Goal: Transaction & Acquisition: Purchase product/service

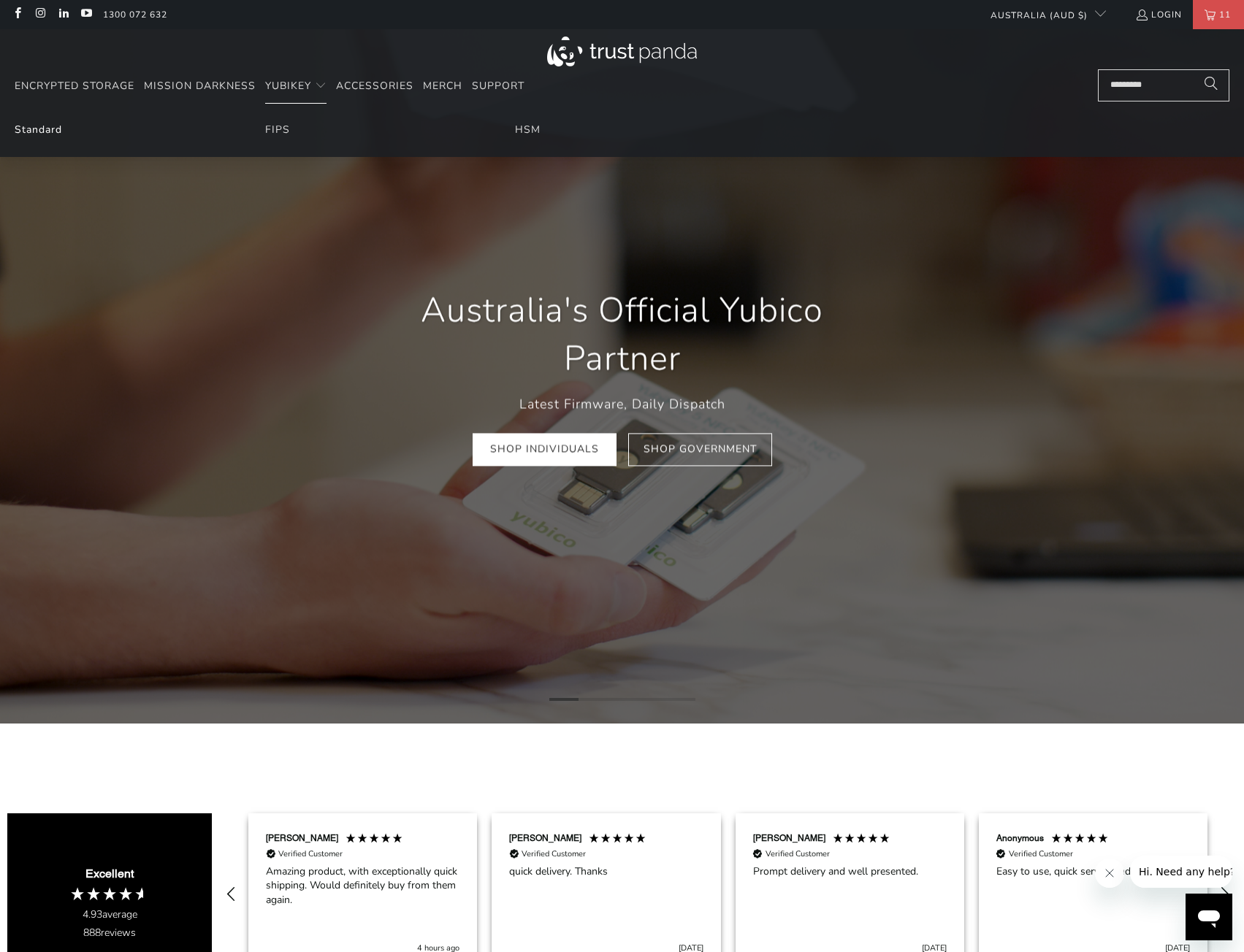
click at [37, 134] on link "Standard" at bounding box center [38, 129] width 47 height 14
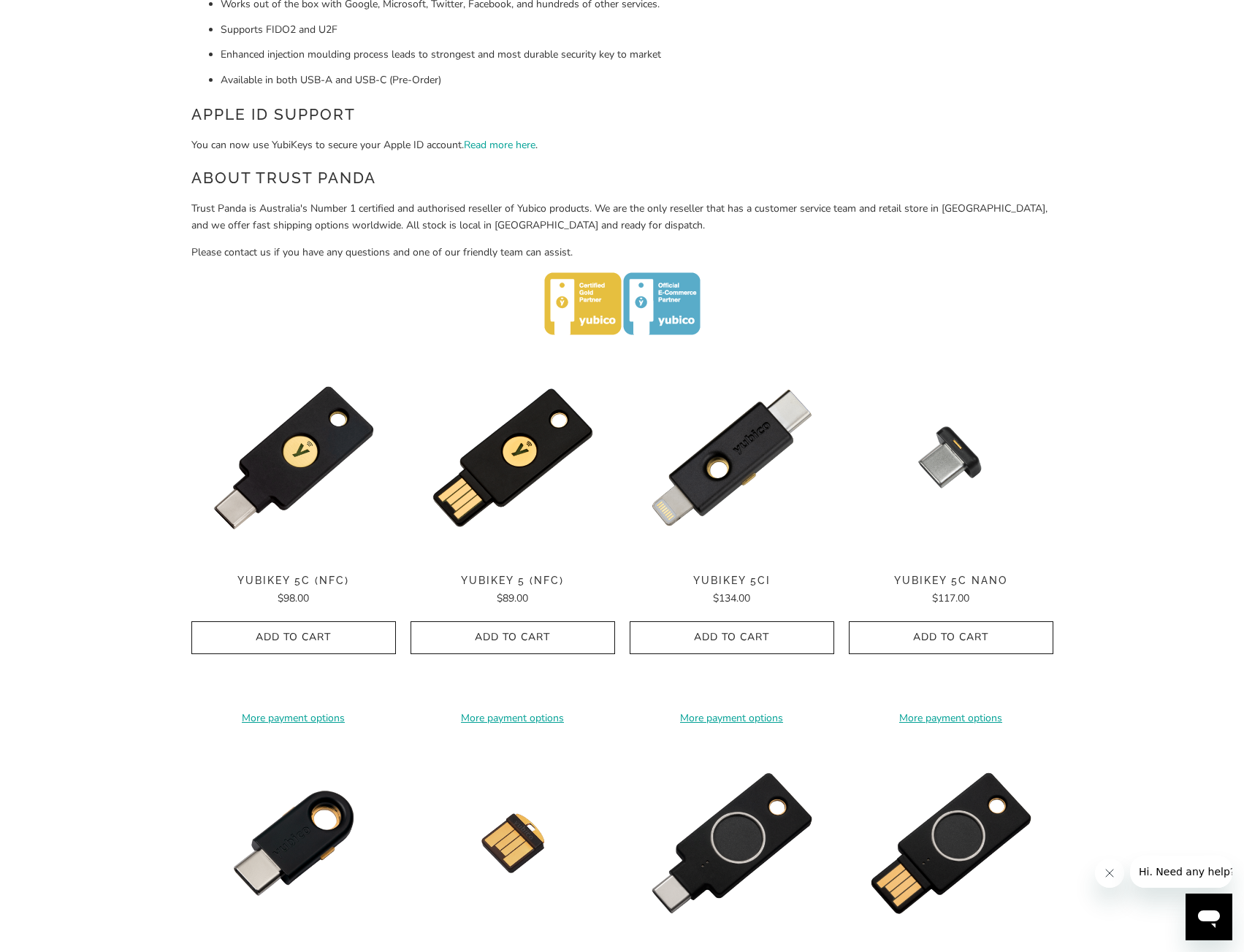
scroll to position [511, 0]
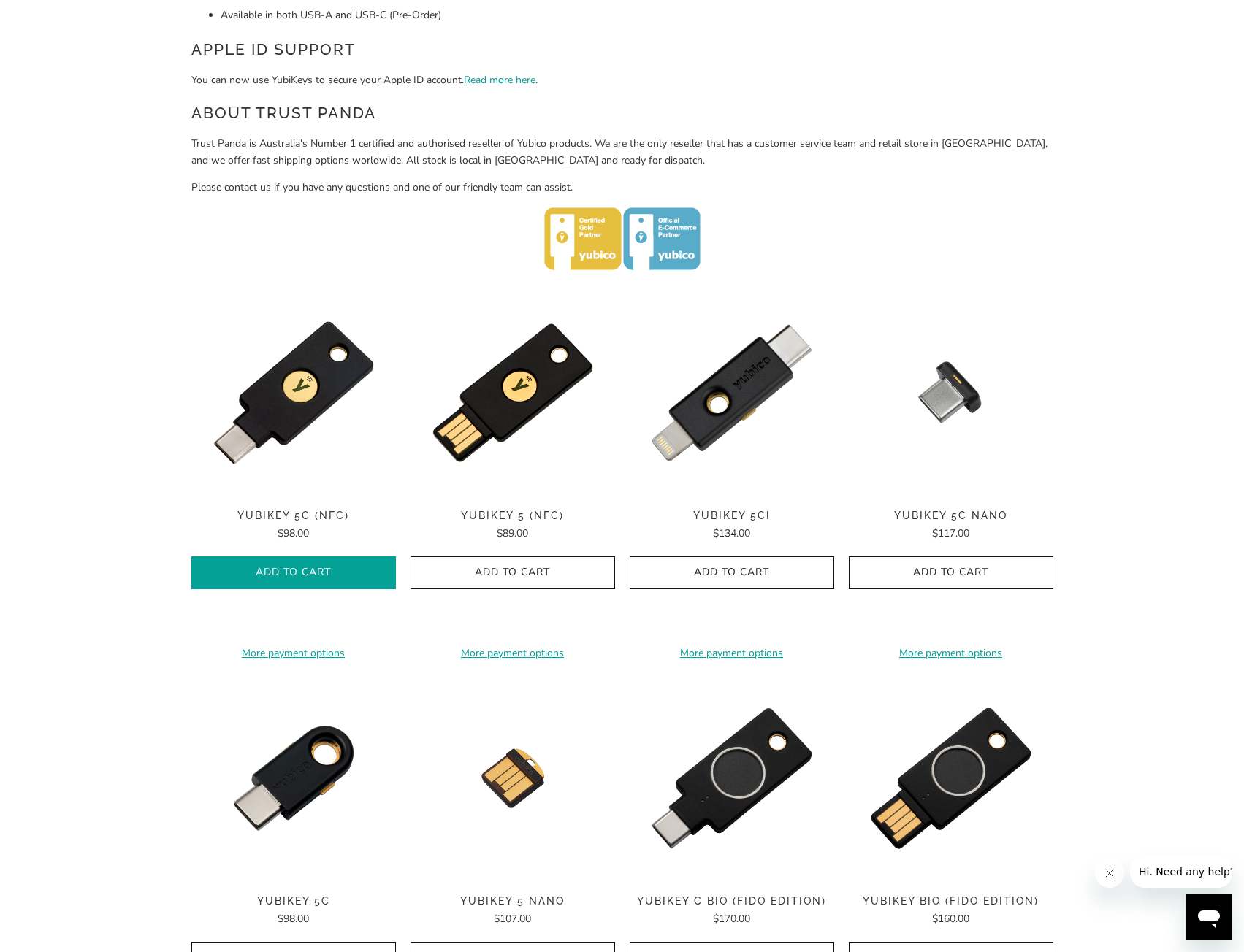
click at [306, 571] on span "Add to Cart" at bounding box center [293, 573] width 174 height 13
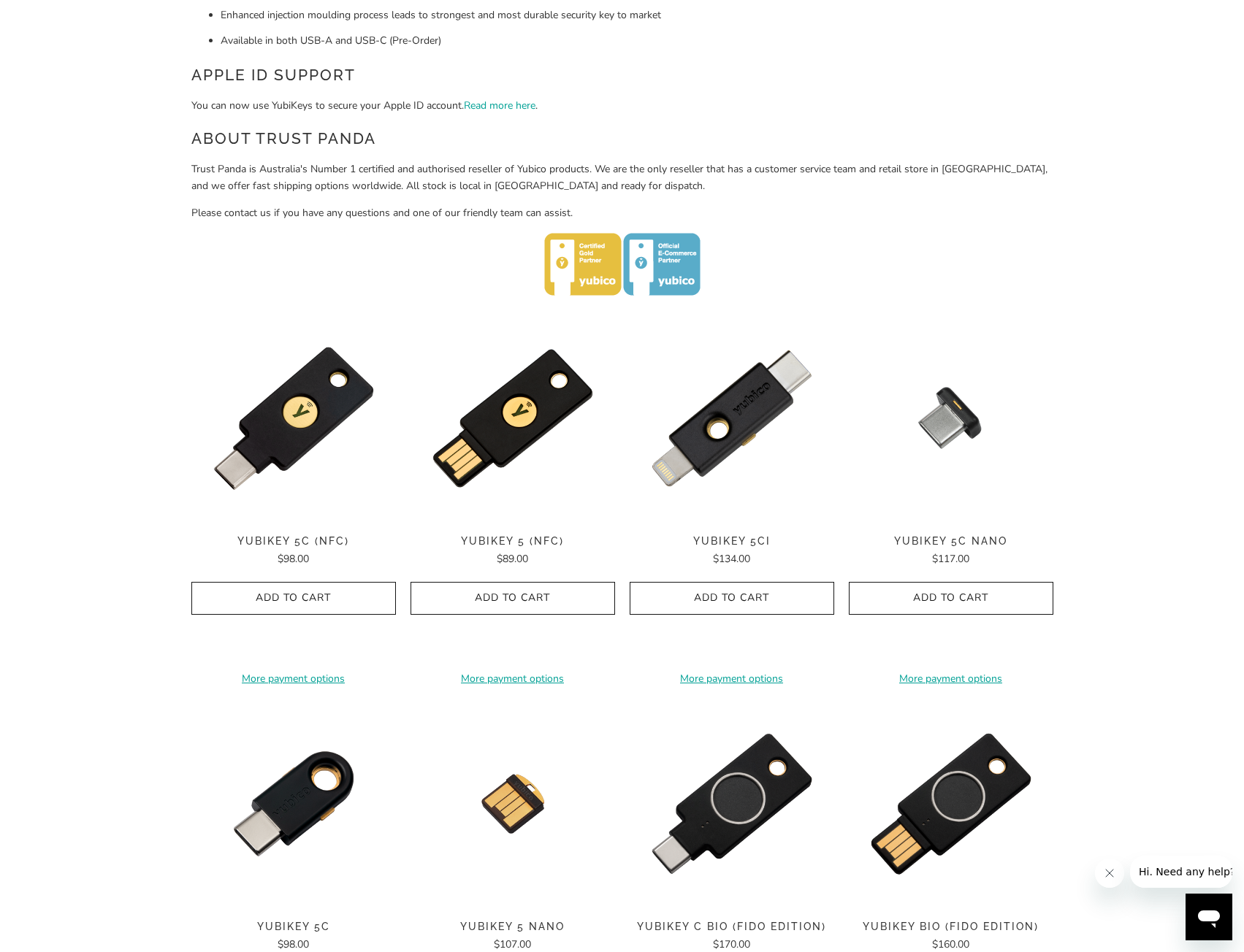
scroll to position [0, 0]
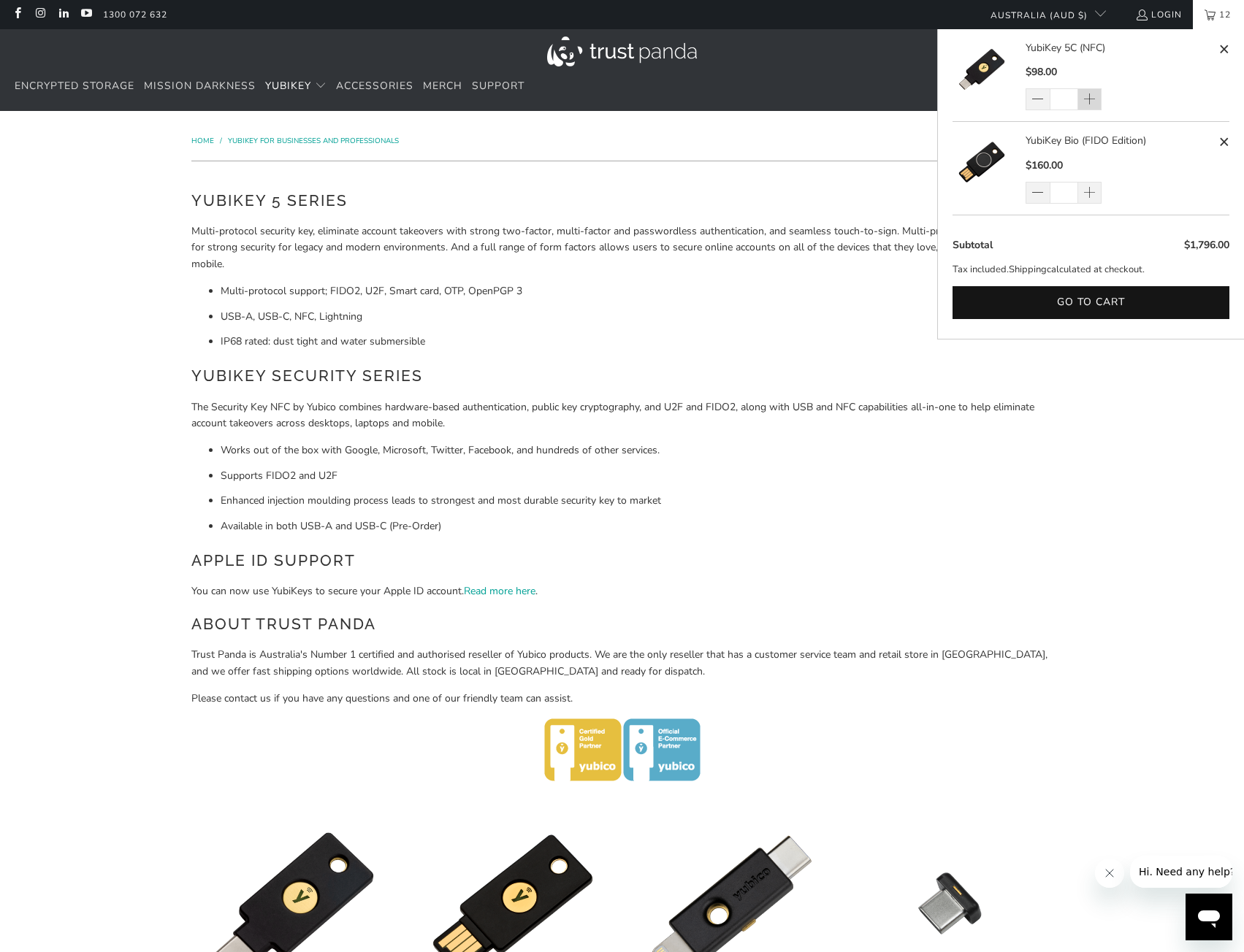
click at [1087, 103] on span at bounding box center [1088, 100] width 13 height 15
type input "*"
click at [1220, 138] on span at bounding box center [1223, 142] width 11 height 18
type input "*"
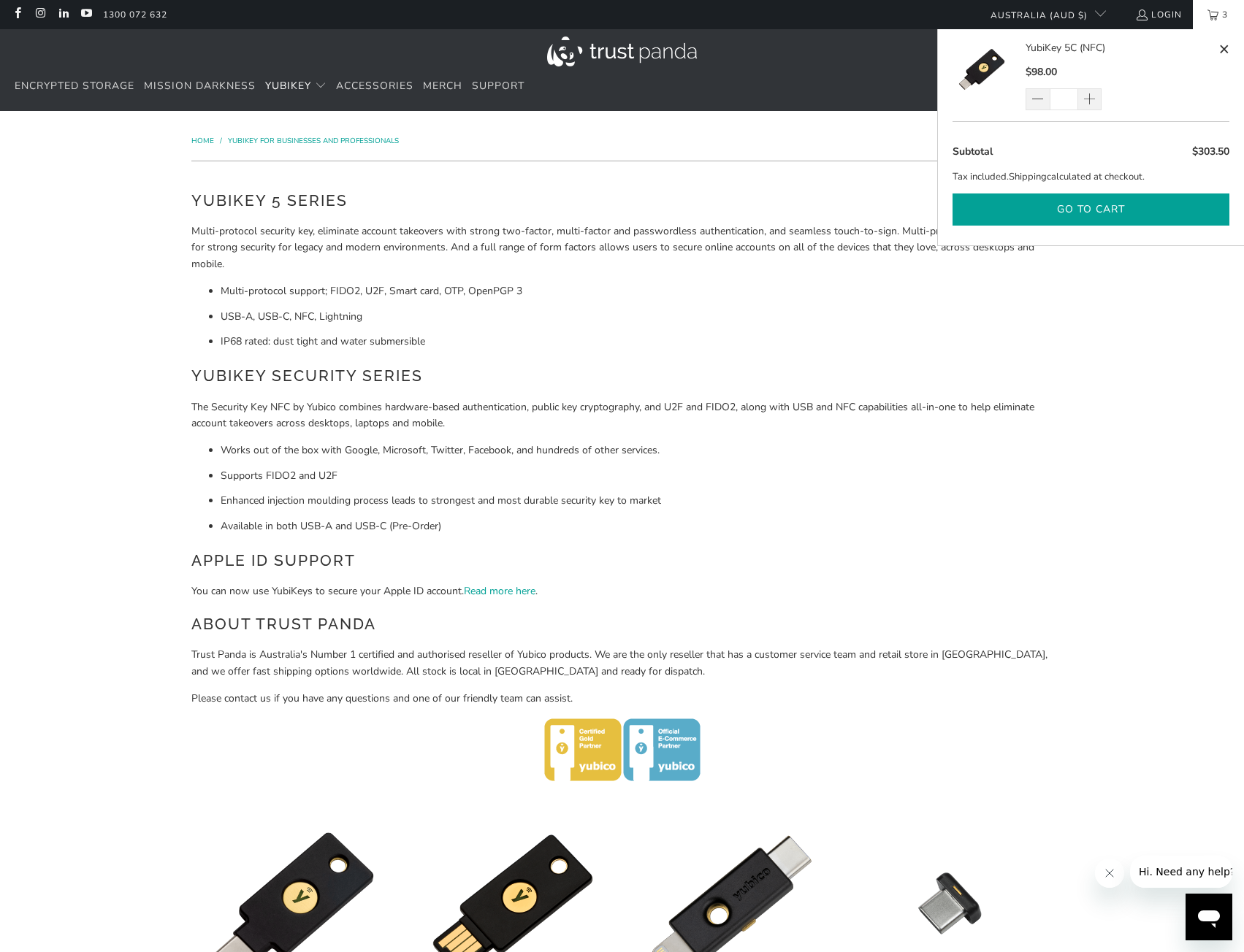
click at [1096, 206] on button "Go to cart" at bounding box center [1091, 210] width 277 height 33
